Goal: Find contact information: Find contact information

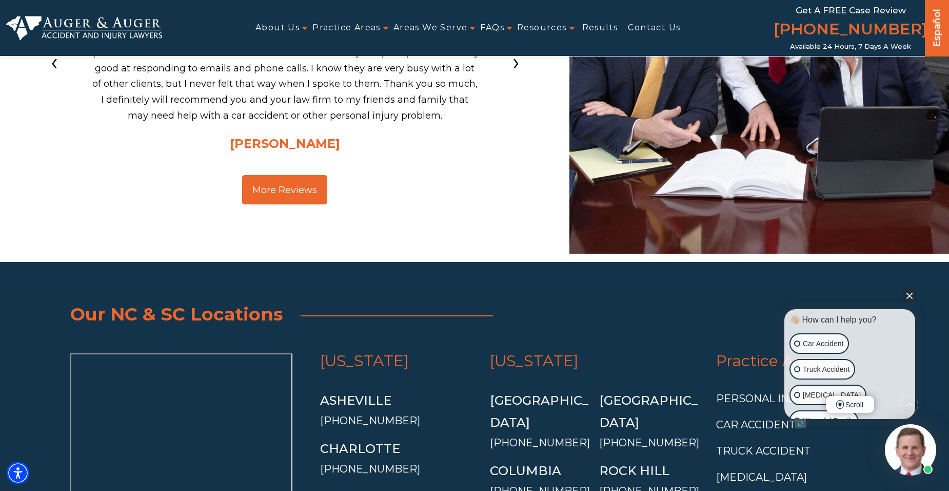
scroll to position [3746, 0]
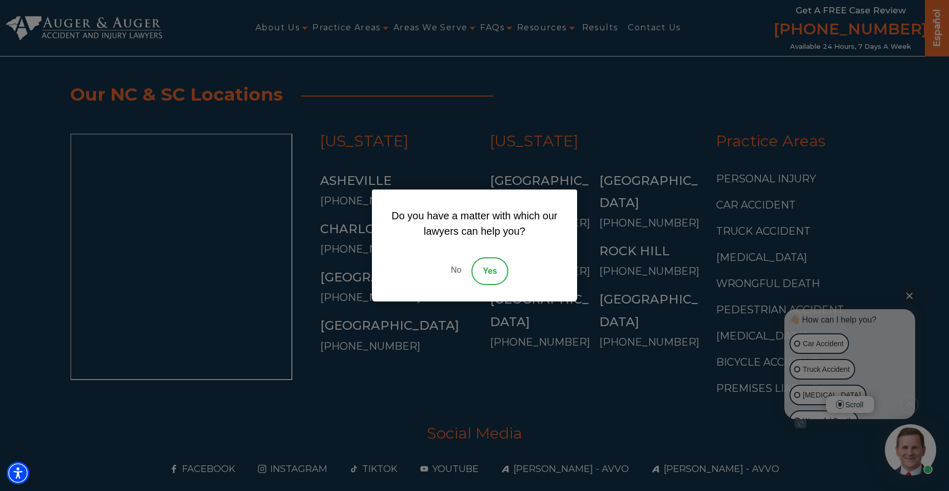
click at [455, 267] on link "No" at bounding box center [456, 271] width 31 height 28
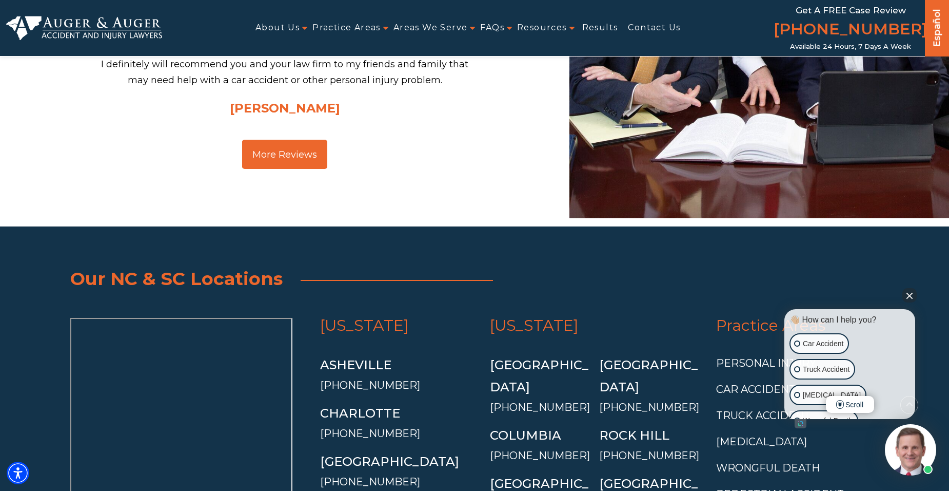
scroll to position [3696, 0]
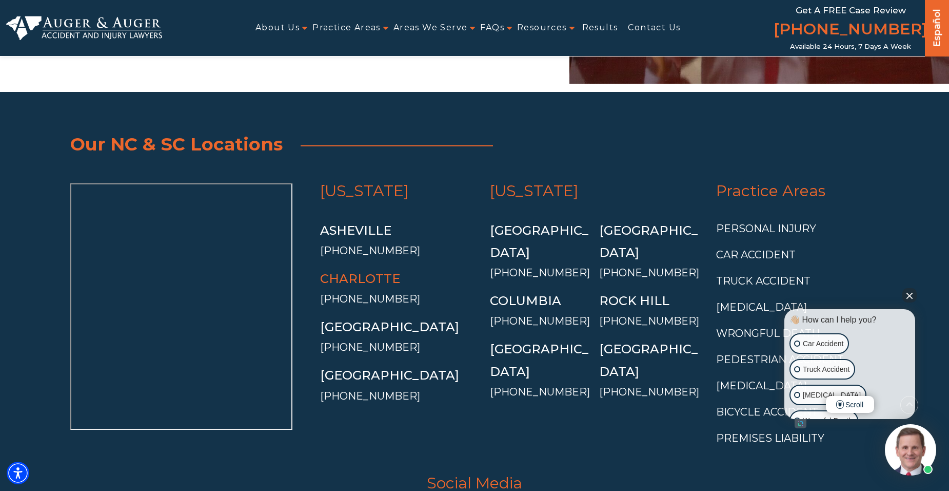
click at [371, 271] on link "Charlotte" at bounding box center [360, 278] width 80 height 15
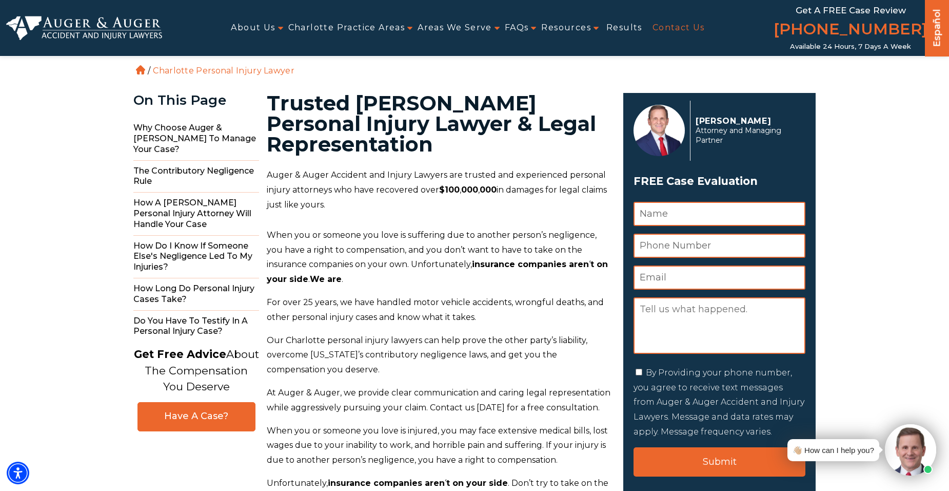
click at [682, 23] on link "Contact Us" at bounding box center [679, 27] width 52 height 23
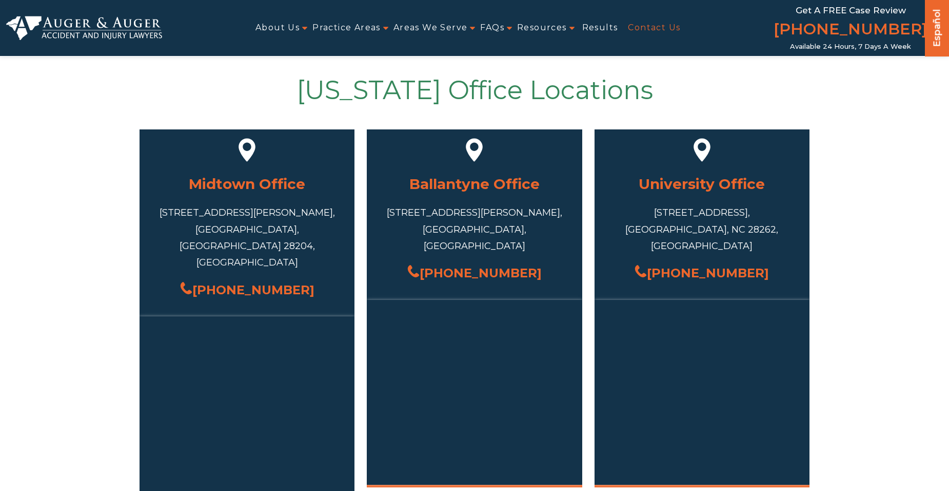
scroll to position [410, 0]
